Goal: Task Accomplishment & Management: Manage account settings

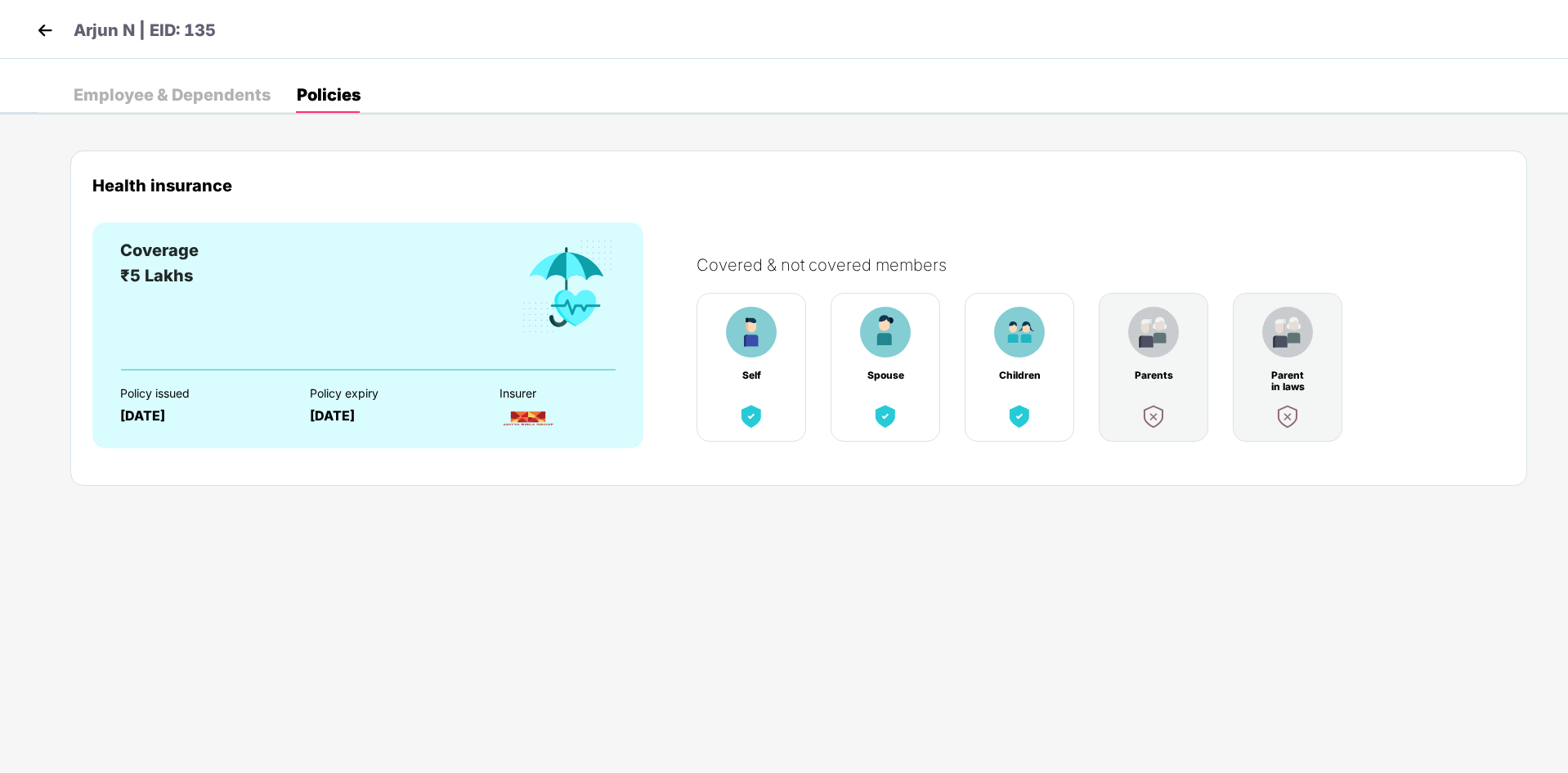
click at [134, 87] on div "Employee & Dependents" at bounding box center [171, 95] width 197 height 16
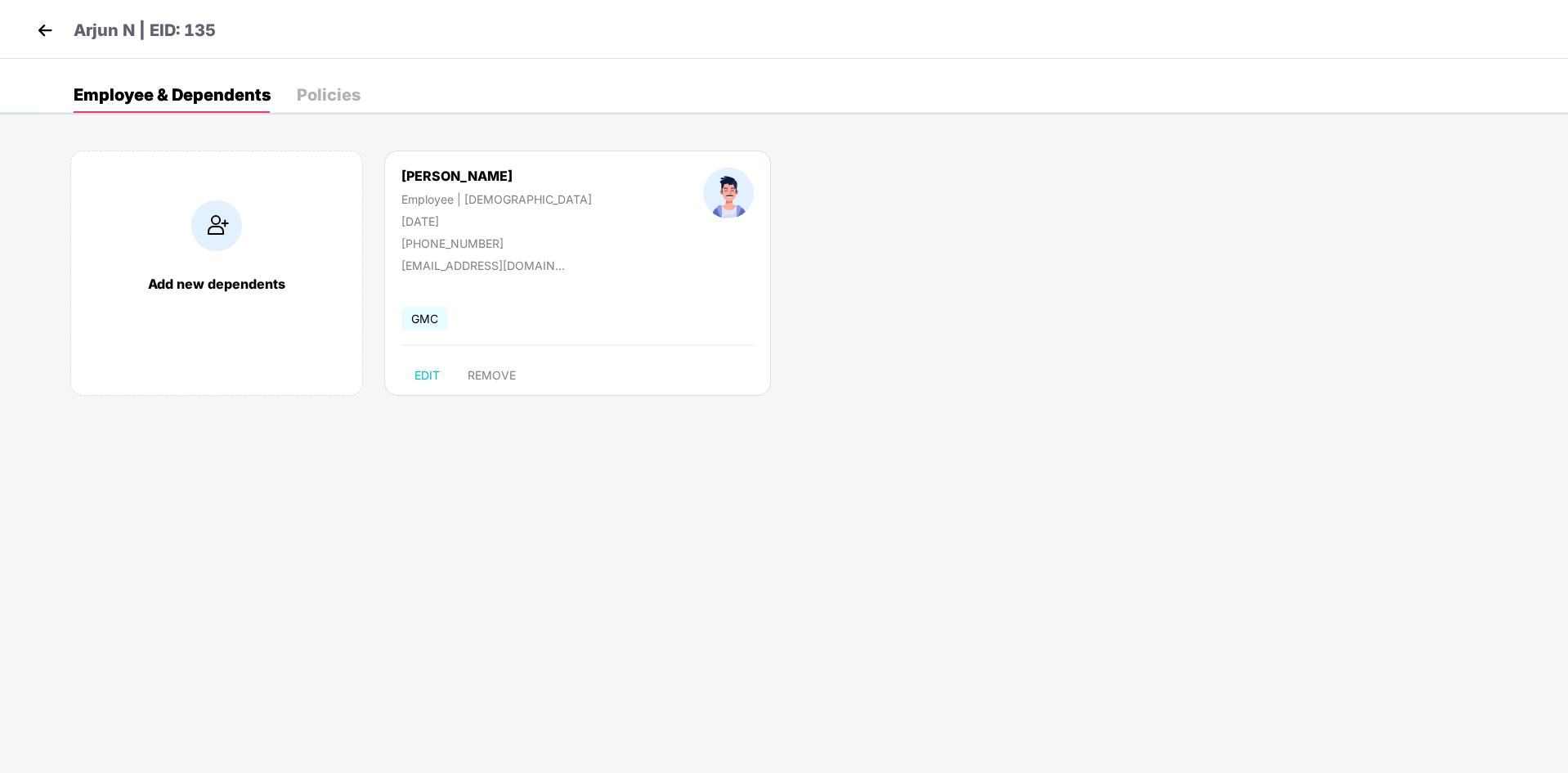
click at [38, 27] on img at bounding box center [45, 30] width 25 height 25
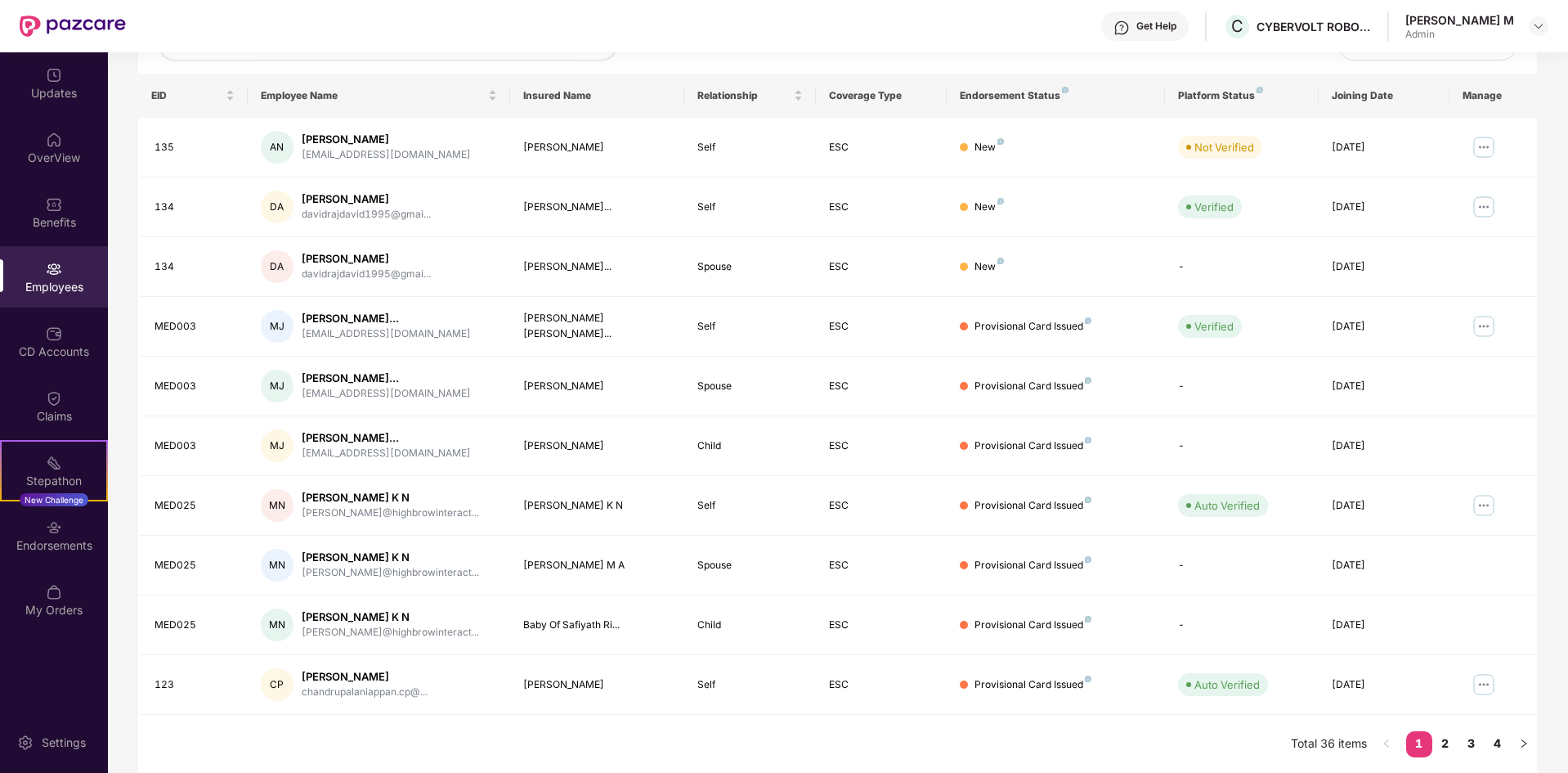
scroll to position [233, 0]
click at [579, 289] on td "[PERSON_NAME]..." at bounding box center [597, 266] width 175 height 60
click at [264, 282] on td "DA [PERSON_NAME] davidrajdavid1995@gmai..." at bounding box center [379, 266] width 263 height 60
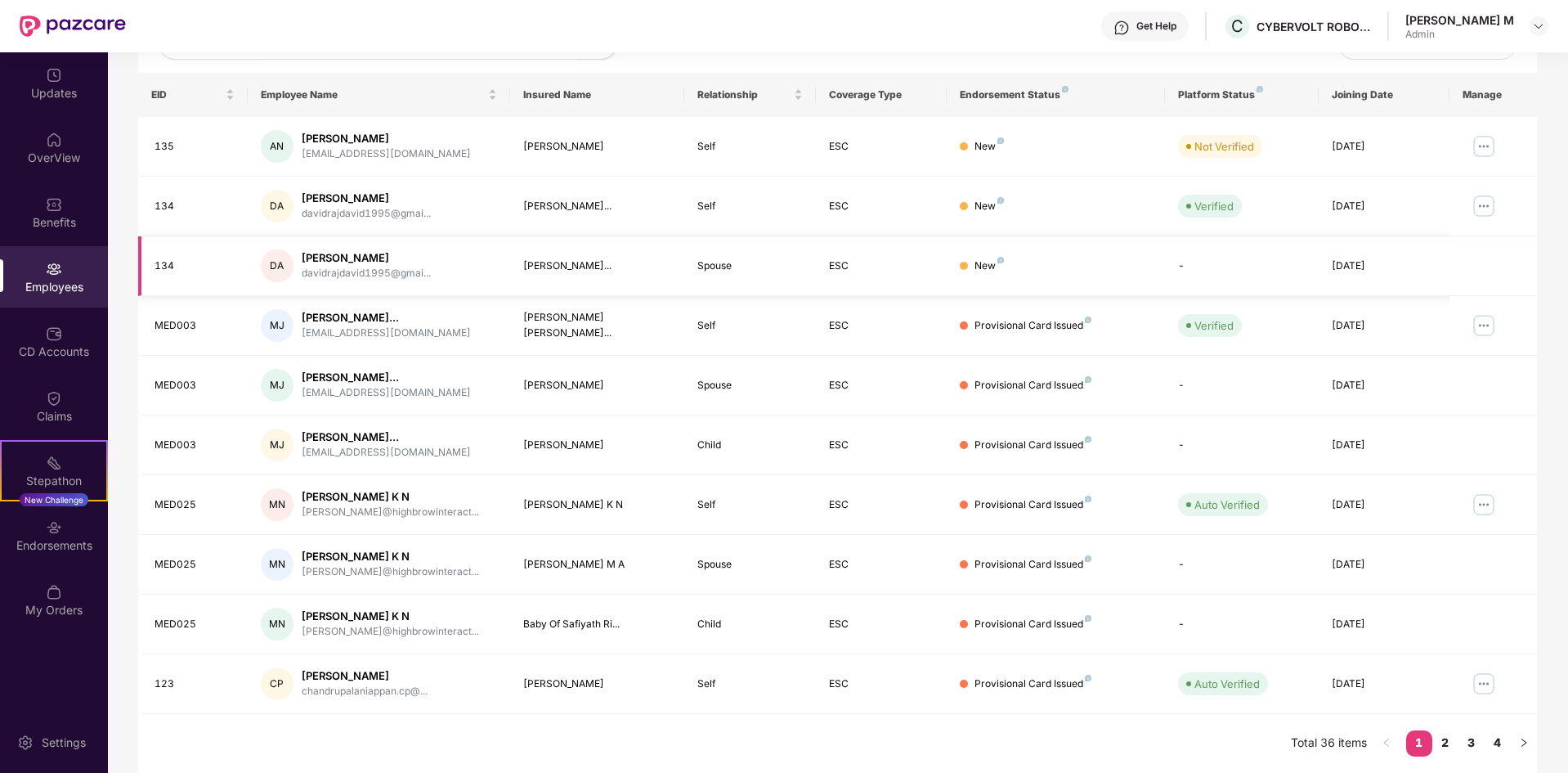
click at [214, 269] on div "134" at bounding box center [195, 266] width 81 height 16
click at [215, 264] on div "134" at bounding box center [195, 266] width 81 height 16
click at [271, 270] on div "DA" at bounding box center [277, 266] width 33 height 33
click at [272, 271] on div "DA" at bounding box center [277, 266] width 33 height 33
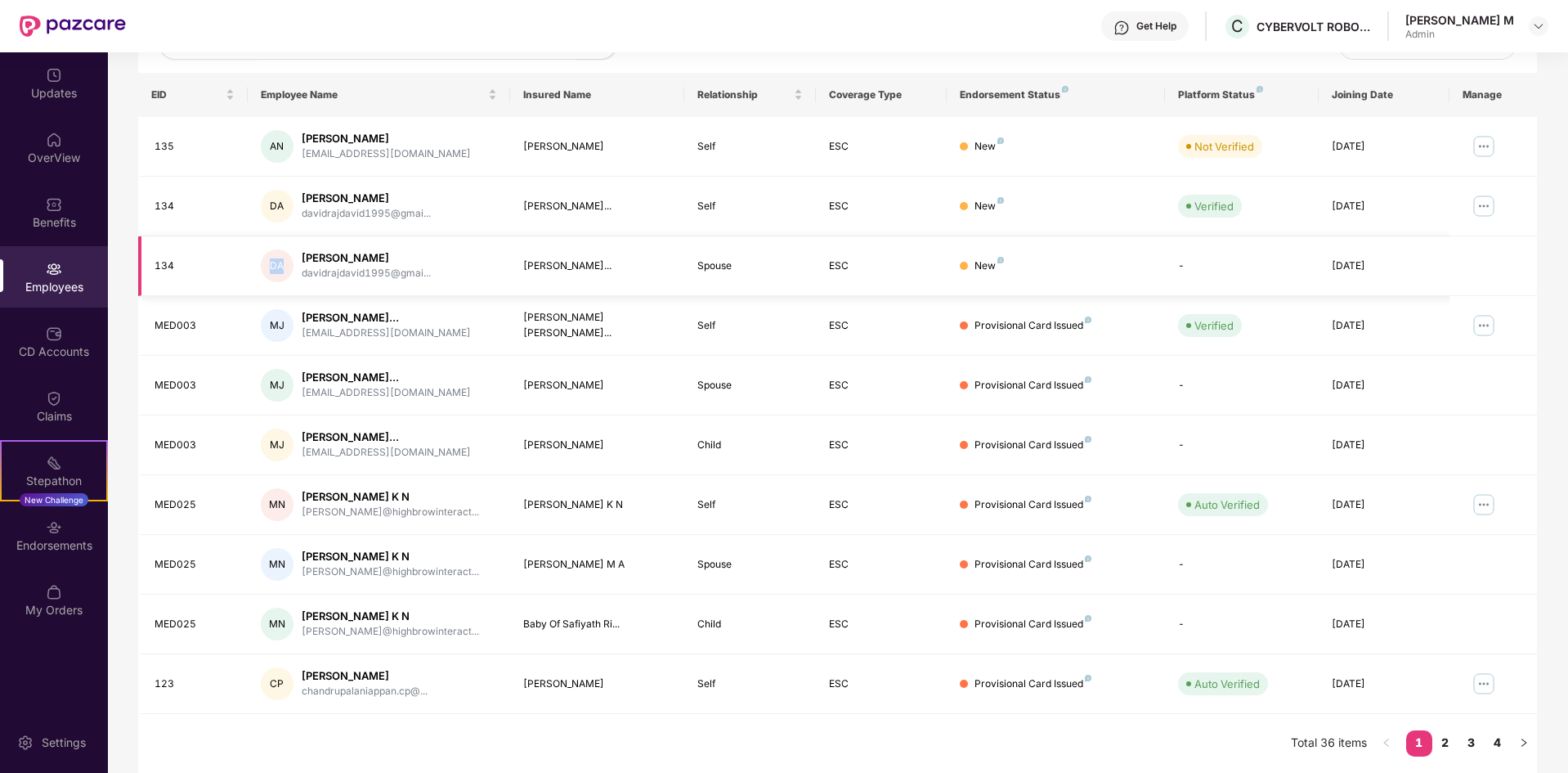
click at [272, 271] on div "DA" at bounding box center [277, 266] width 33 height 33
drag, startPoint x: 1453, startPoint y: 265, endPoint x: 1469, endPoint y: 229, distance: 39.4
click at [1453, 264] on td at bounding box center [1493, 266] width 88 height 60
click at [1478, 213] on img at bounding box center [1483, 206] width 27 height 27
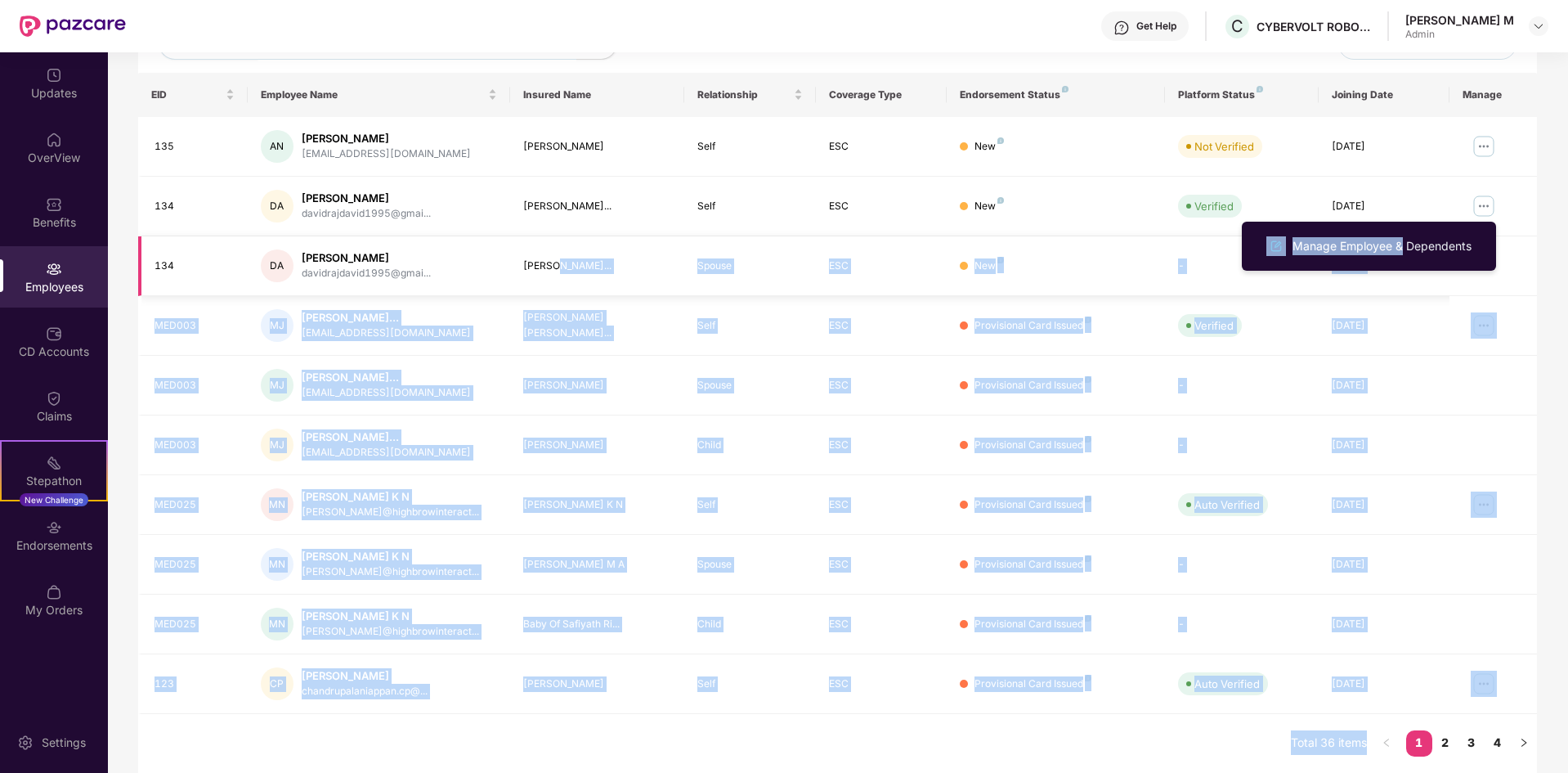
drag, startPoint x: 1397, startPoint y: 245, endPoint x: 546, endPoint y: 248, distance: 851.0
click at [547, 248] on body "Get Help C CYBERVOLT ROBOTICS [PERSON_NAME] M Admin Updates OverView Benefits E…" at bounding box center [784, 386] width 1568 height 773
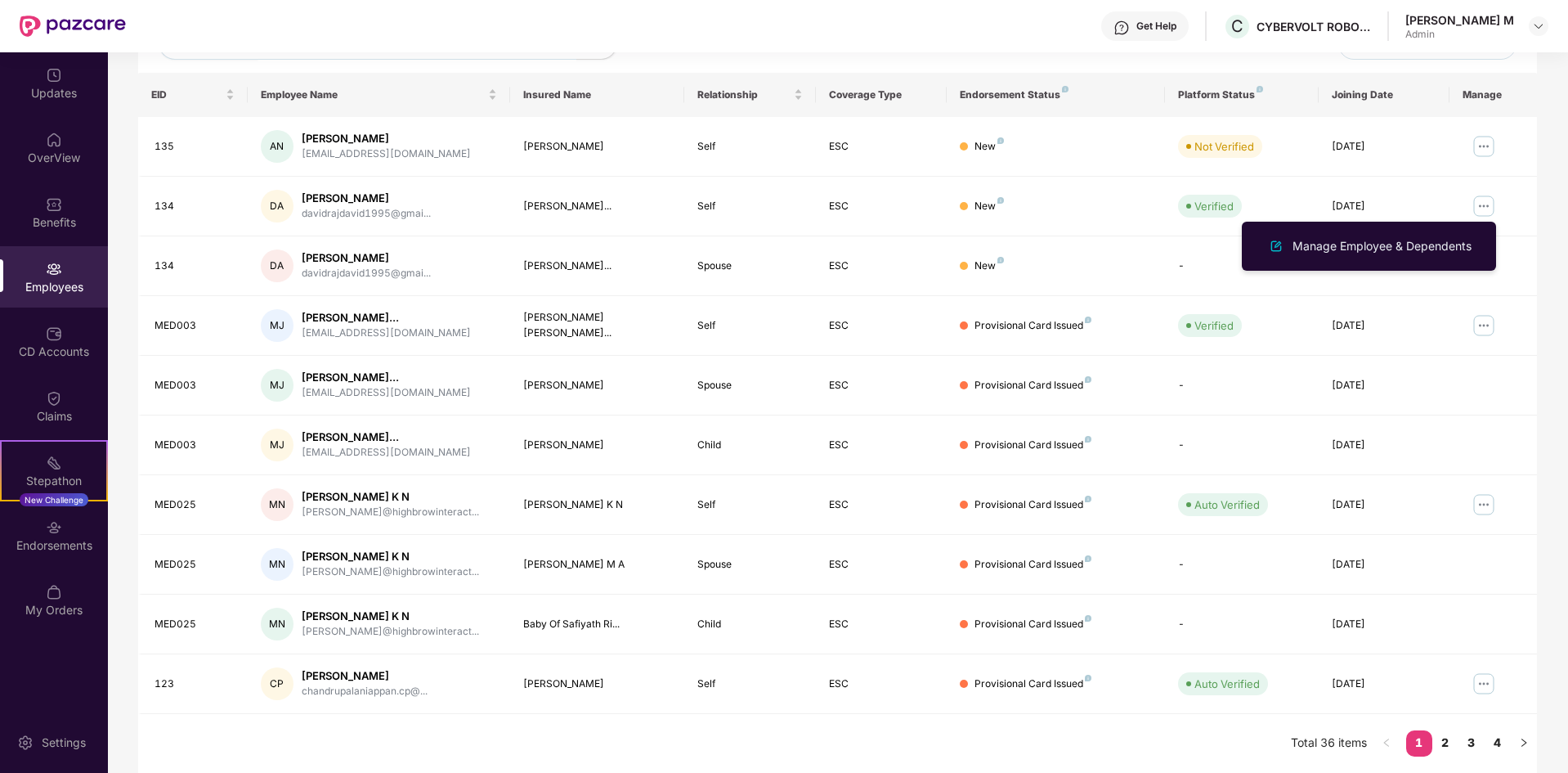
click at [92, 267] on div "Employees" at bounding box center [54, 277] width 108 height 61
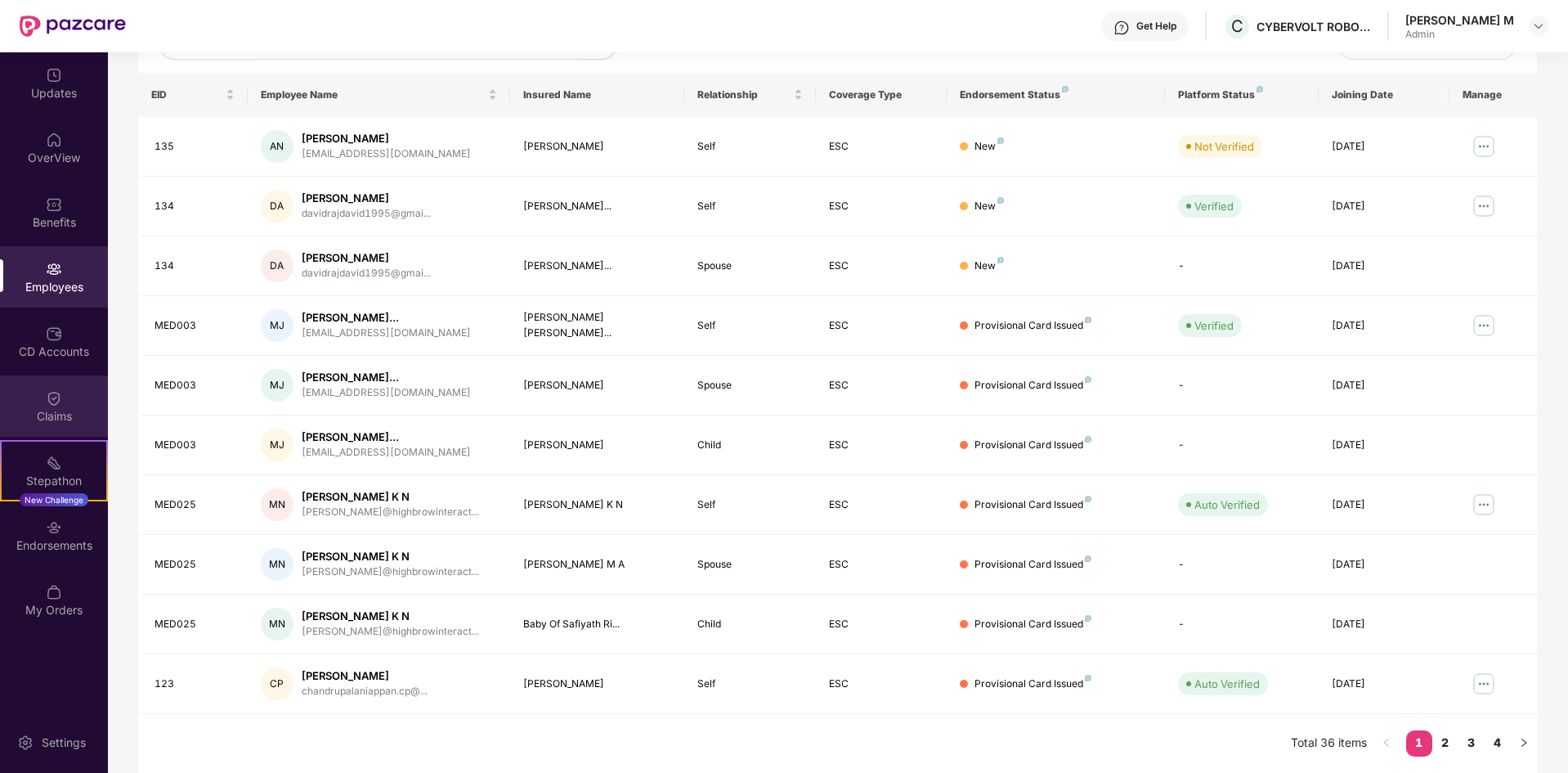
click at [49, 406] on div "Claims" at bounding box center [54, 406] width 108 height 61
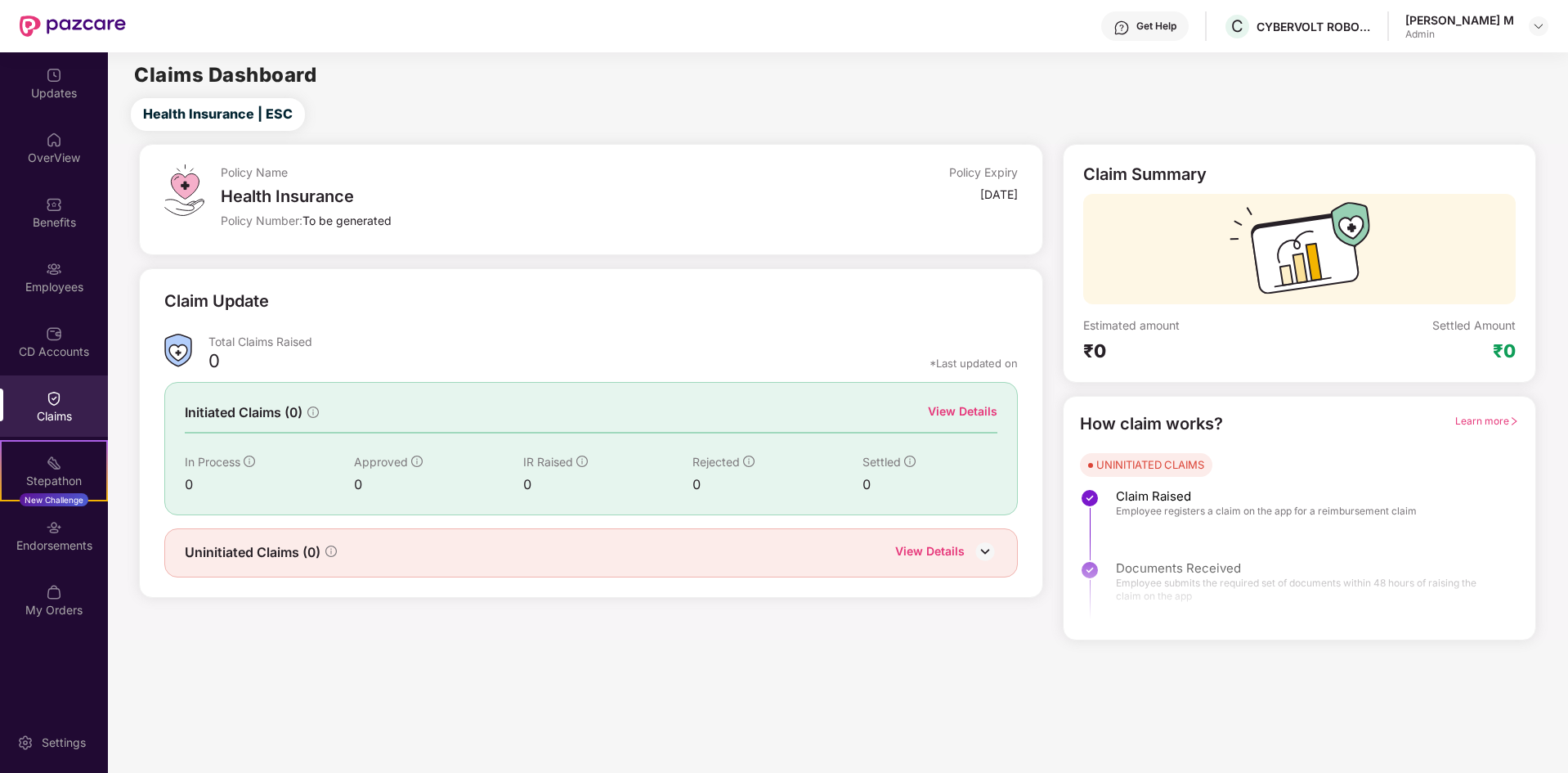
click at [980, 552] on img at bounding box center [985, 550] width 25 height 25
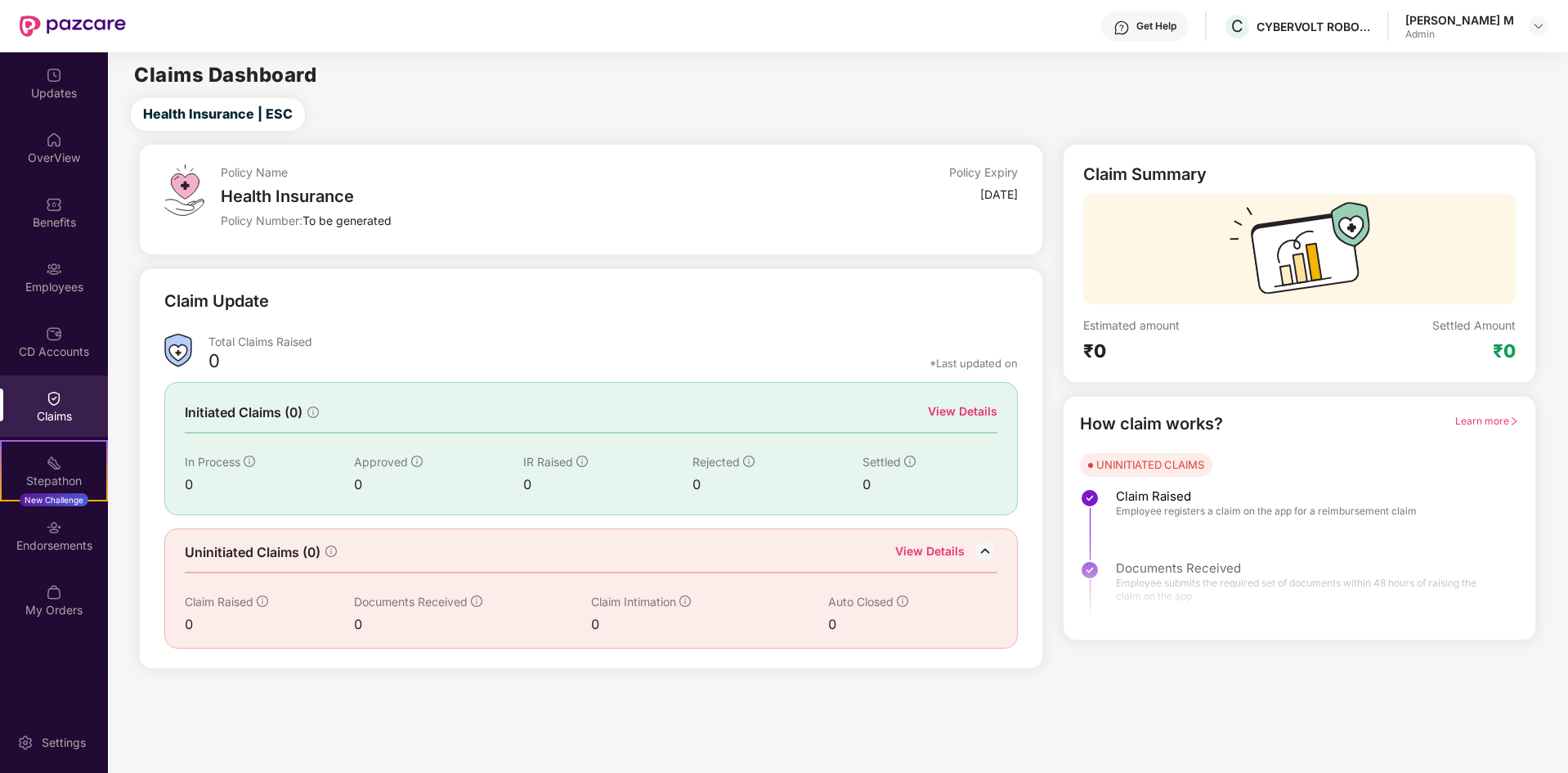
click at [982, 552] on img at bounding box center [985, 550] width 25 height 25
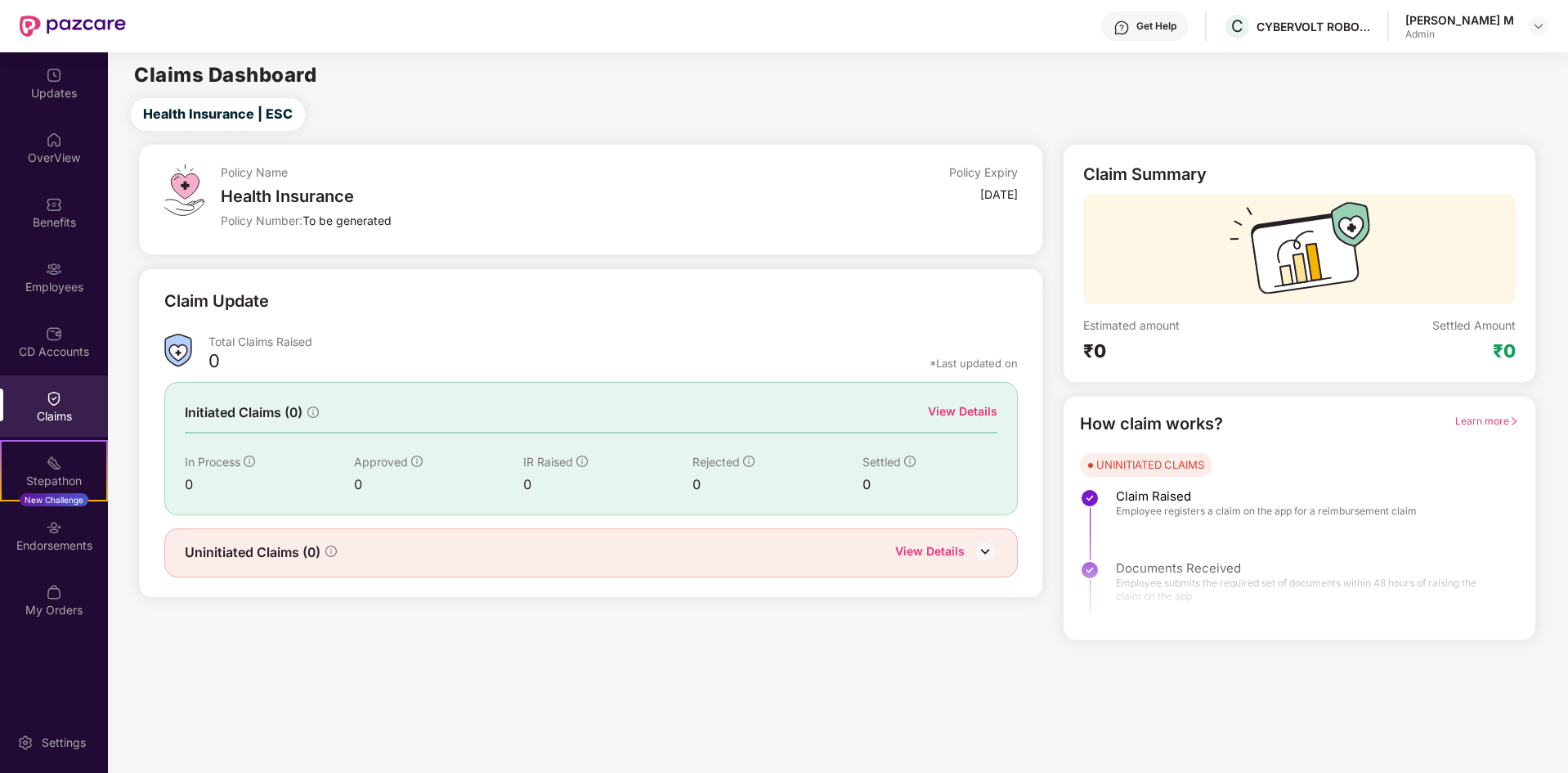
click at [982, 552] on img at bounding box center [985, 550] width 25 height 25
